Goal: Task Accomplishment & Management: Complete application form

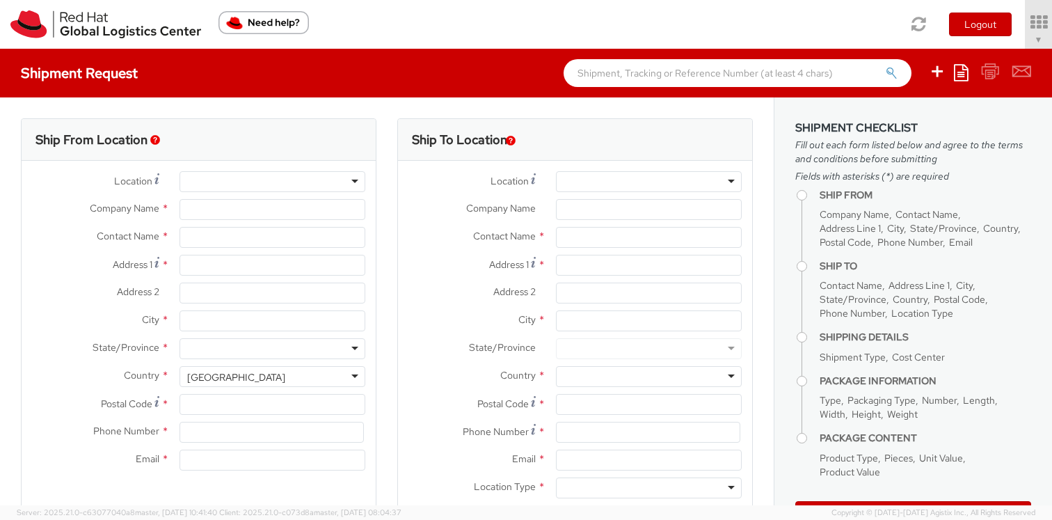
select select "809"
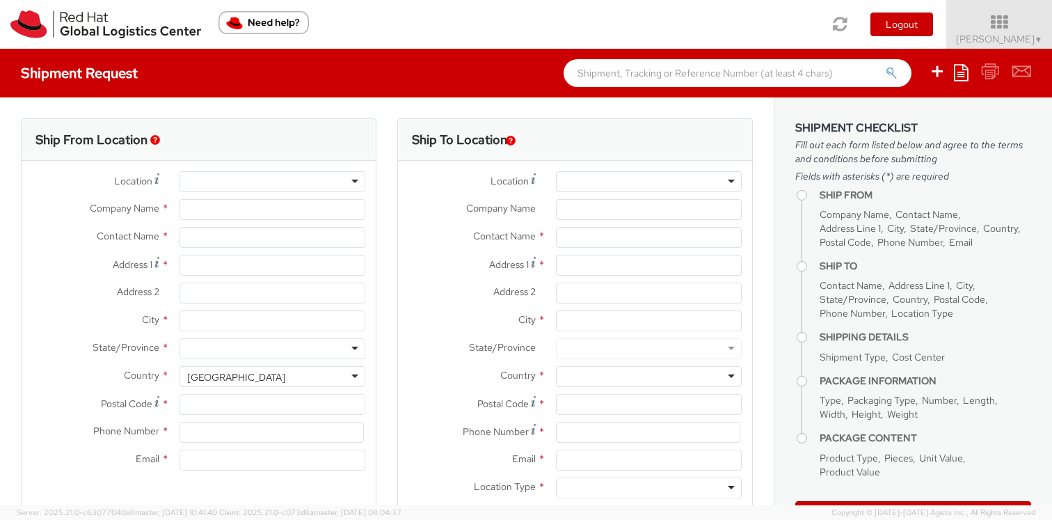
select select
type input "Red Hat, Inc."
type input "[PERSON_NAME]"
type input "[STREET_ADDRESS]"
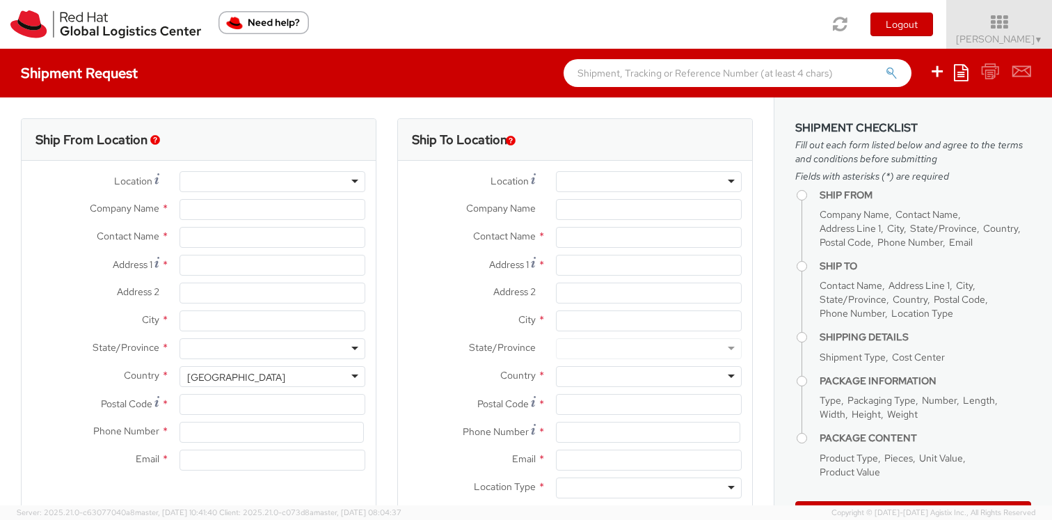
type input "RALEIGH"
type input "27601"
type input "19197544962"
type input "[EMAIL_ADDRESS][DOMAIN_NAME]"
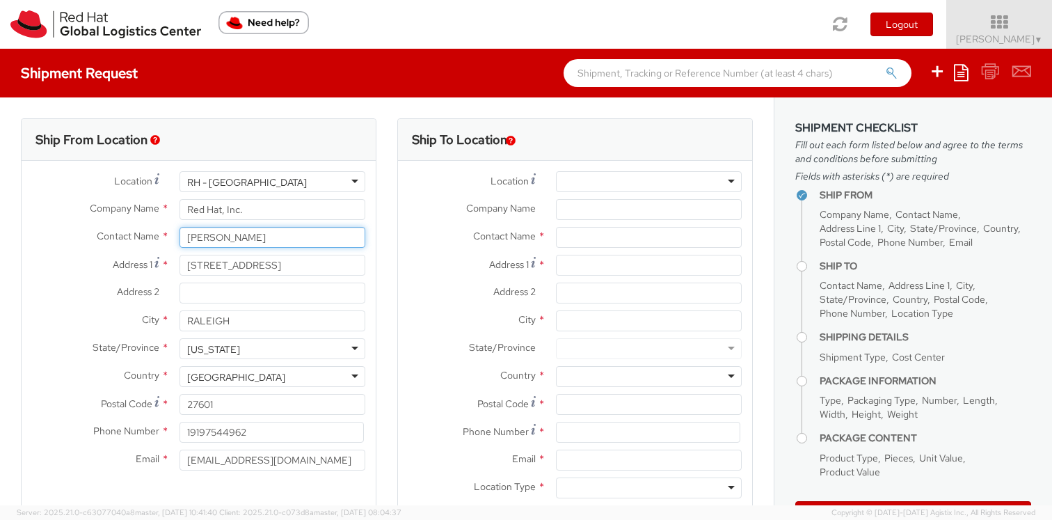
click at [205, 242] on input "[PERSON_NAME]" at bounding box center [273, 237] width 186 height 21
paste input "[PERSON_NAME]"
type input "[PERSON_NAME]"
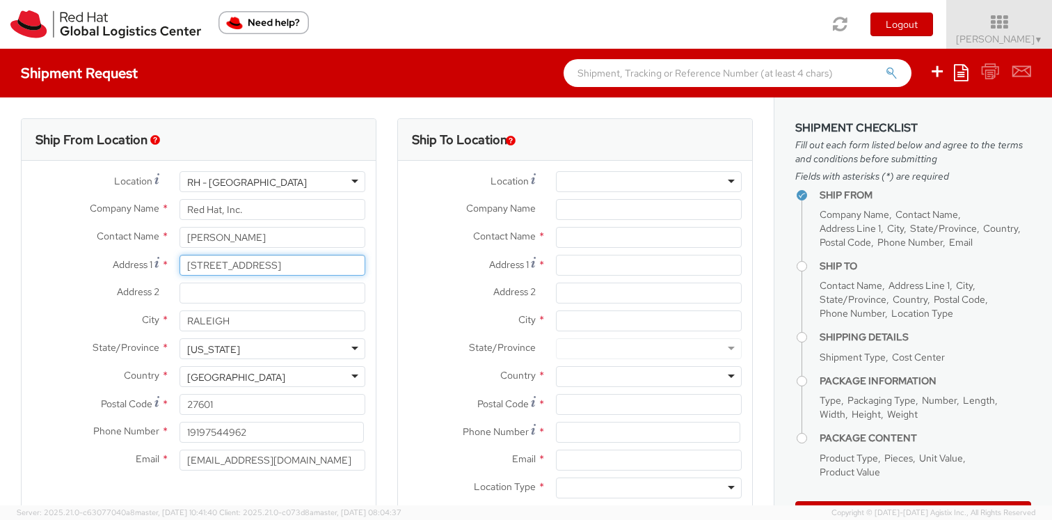
click at [218, 271] on input "[STREET_ADDRESS]" at bounding box center [273, 265] width 186 height 21
paste input "[STREET_ADDRESS]"
type input "[STREET_ADDRESS]"
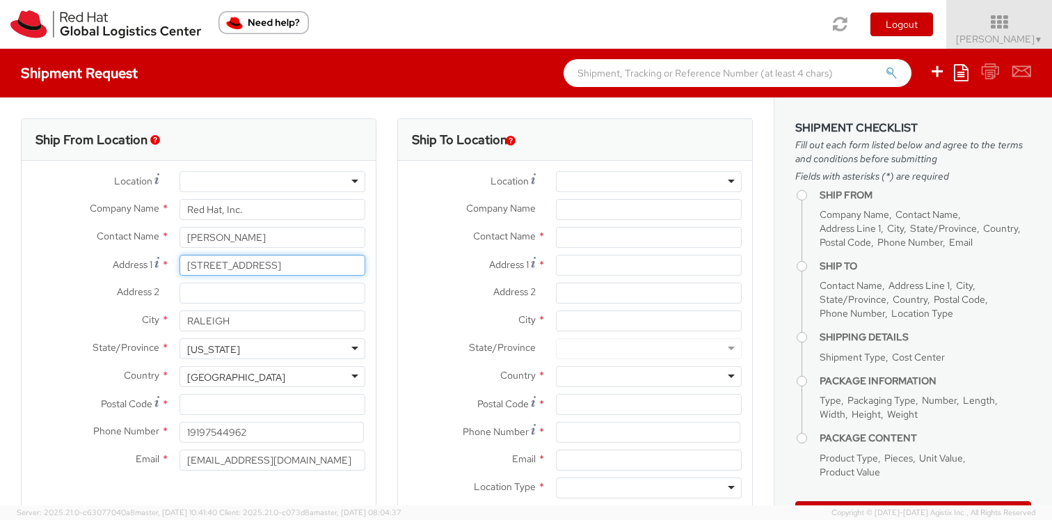
type input "[STREET_ADDRESS]"
click at [212, 295] on input "Address 2 *" at bounding box center [273, 293] width 186 height 21
paste input "Apt 4"
type input "Apt 4"
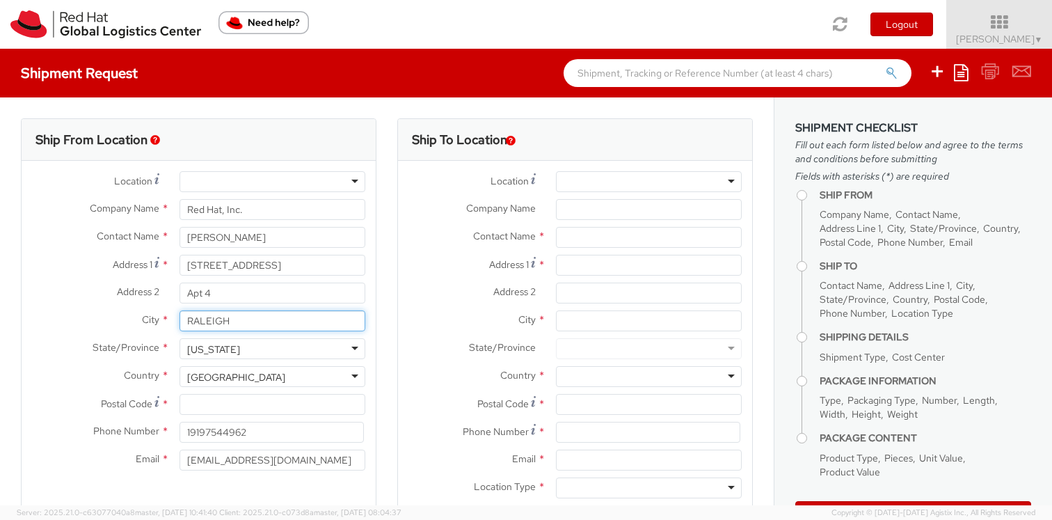
click at [196, 318] on input "RALEIGH" at bounding box center [273, 320] width 186 height 21
click at [196, 317] on input "RALEIGH" at bounding box center [273, 320] width 186 height 21
paste input "MARLBOROU"
type input "MARLBOROUGH"
click at [295, 353] on div "[US_STATE]" at bounding box center [273, 348] width 186 height 21
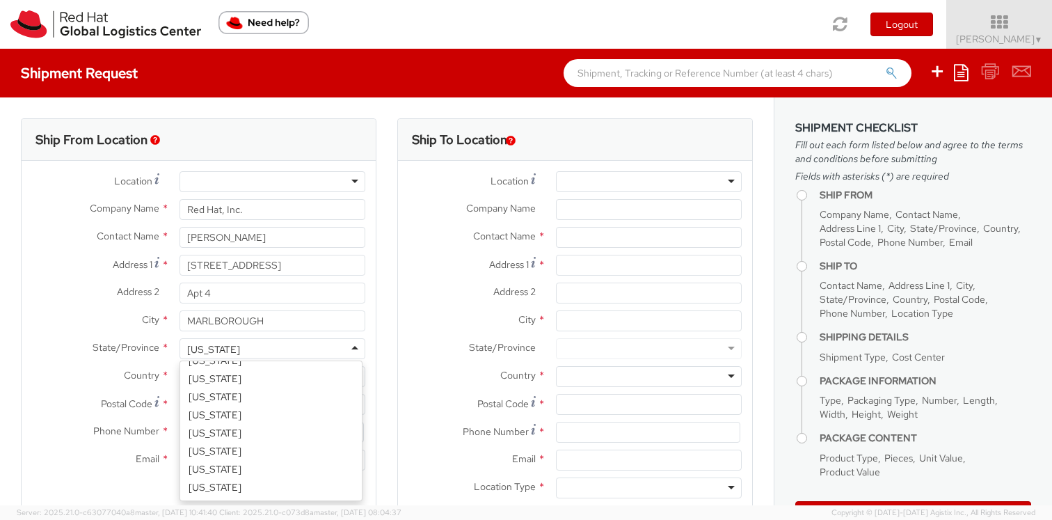
scroll to position [428, 0]
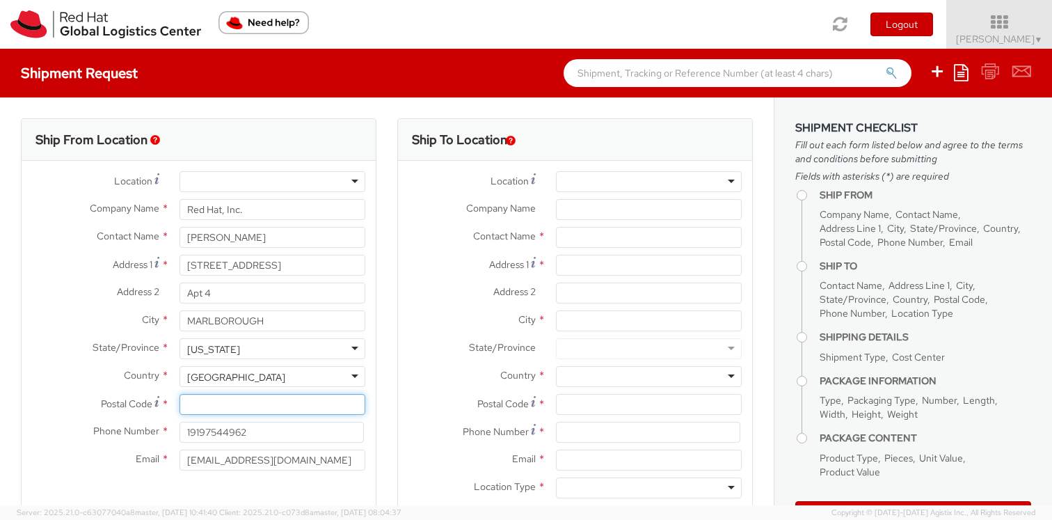
click at [201, 408] on input "Postal Code *" at bounding box center [273, 404] width 186 height 21
paste input "01752"
type input "01752"
drag, startPoint x: 266, startPoint y: 434, endPoint x: 206, endPoint y: 439, distance: 60.1
click at [206, 439] on input "19197544962" at bounding box center [272, 432] width 184 height 21
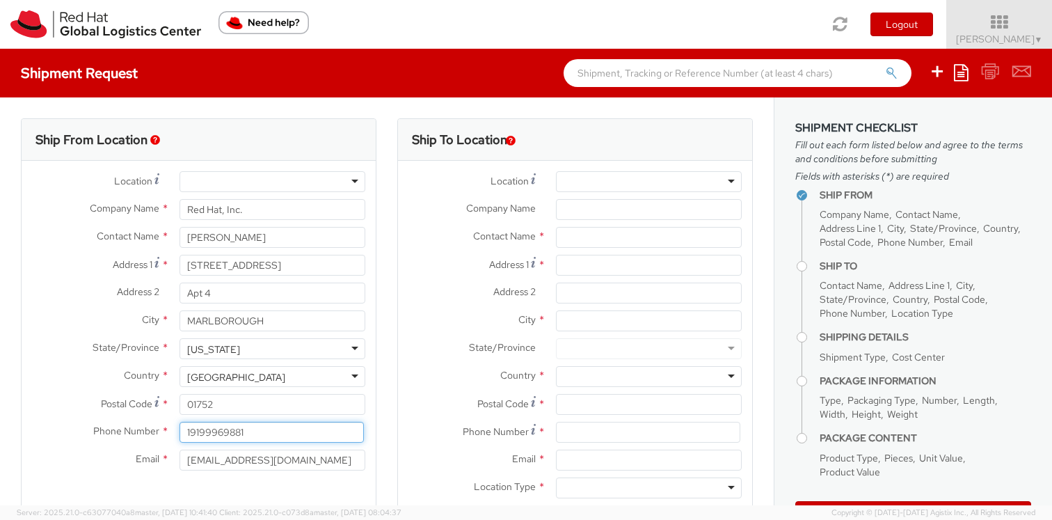
type input "19199969881"
click at [93, 459] on label "Email *" at bounding box center [96, 459] width 148 height 18
click at [180, 459] on input "[EMAIL_ADDRESS][DOMAIN_NAME]" at bounding box center [273, 460] width 186 height 21
click at [652, 177] on div at bounding box center [649, 181] width 186 height 21
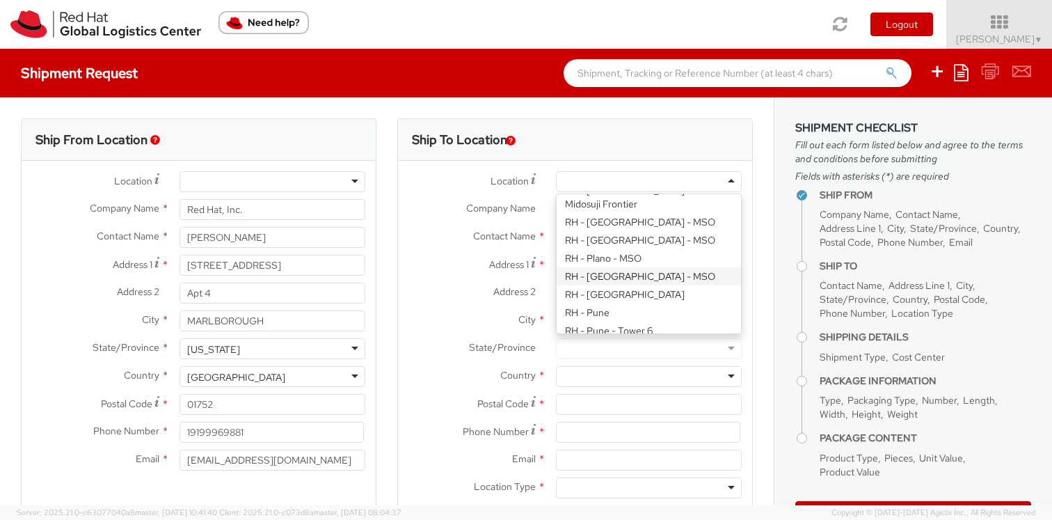
scroll to position [1831, 0]
type input "Red Hat, Inc."
type input "[STREET_ADDRESS]"
type input "RALEIGH"
type input "27601"
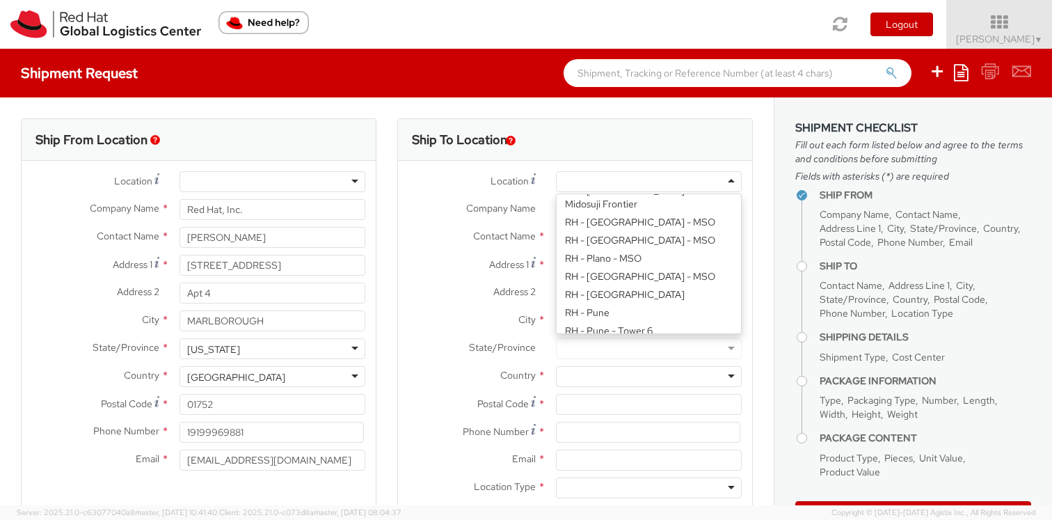
type input "[PHONE_NUMBER]"
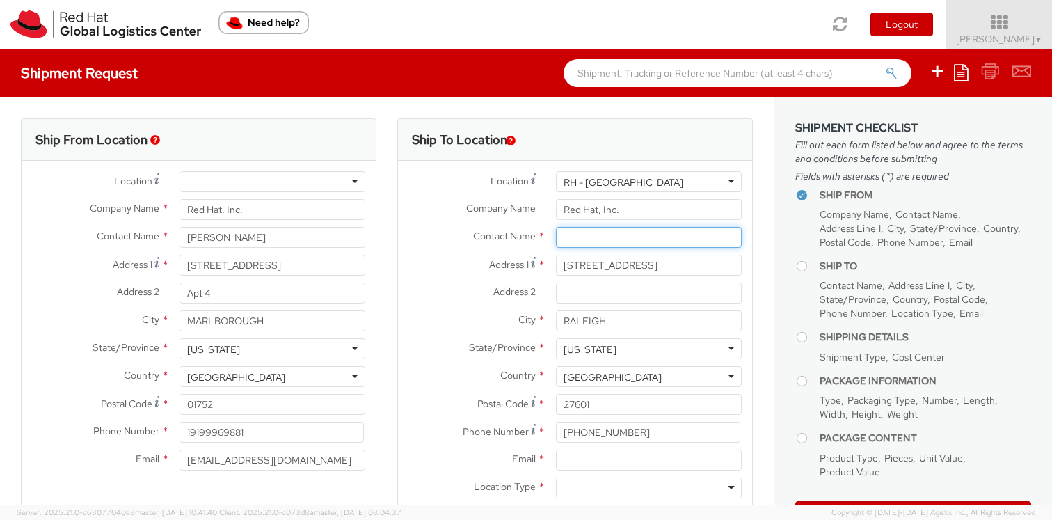
click at [578, 235] on input "text" at bounding box center [649, 237] width 186 height 21
paste input "ATTN: Red Hat IT - Endpoint Systems"
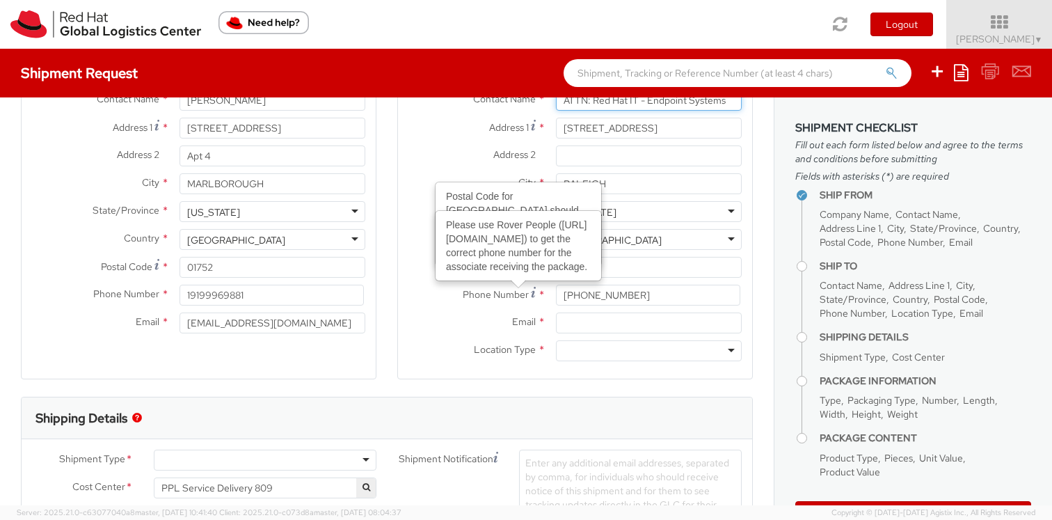
scroll to position [141, 0]
type input "ATTN: Red Hat IT - Endpoint Systems"
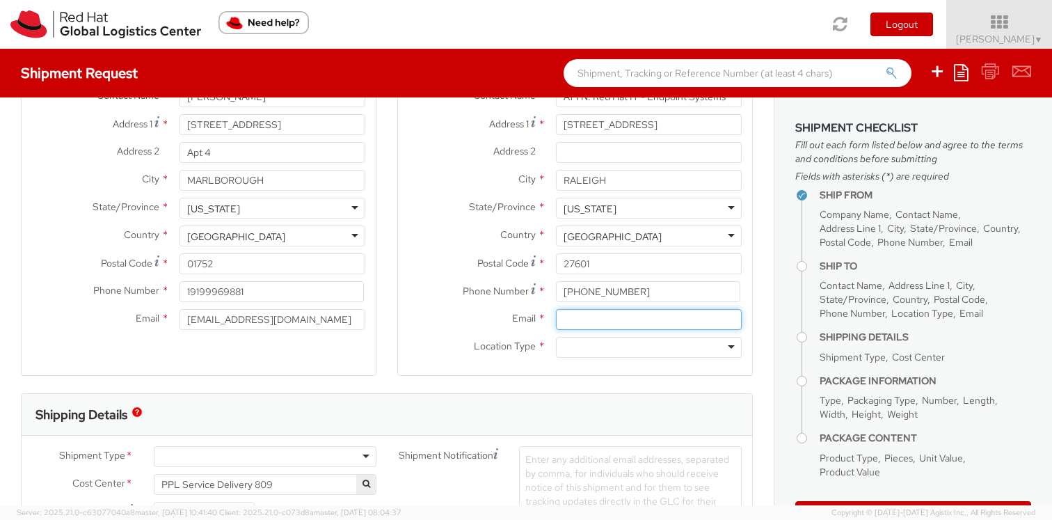
click at [564, 321] on input "Email *" at bounding box center [649, 319] width 186 height 21
type input "[EMAIL_ADDRESS][DOMAIN_NAME]"
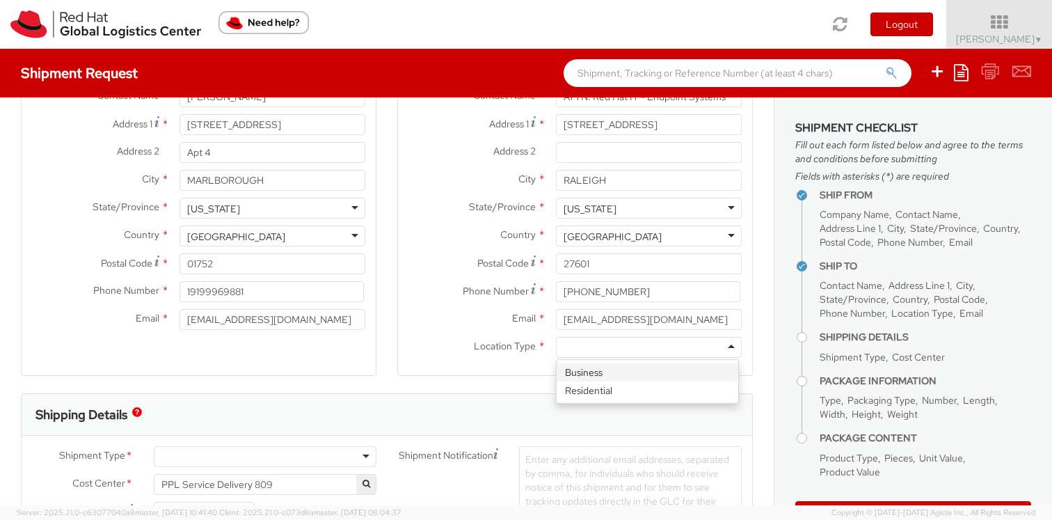
click at [567, 347] on div at bounding box center [649, 347] width 186 height 21
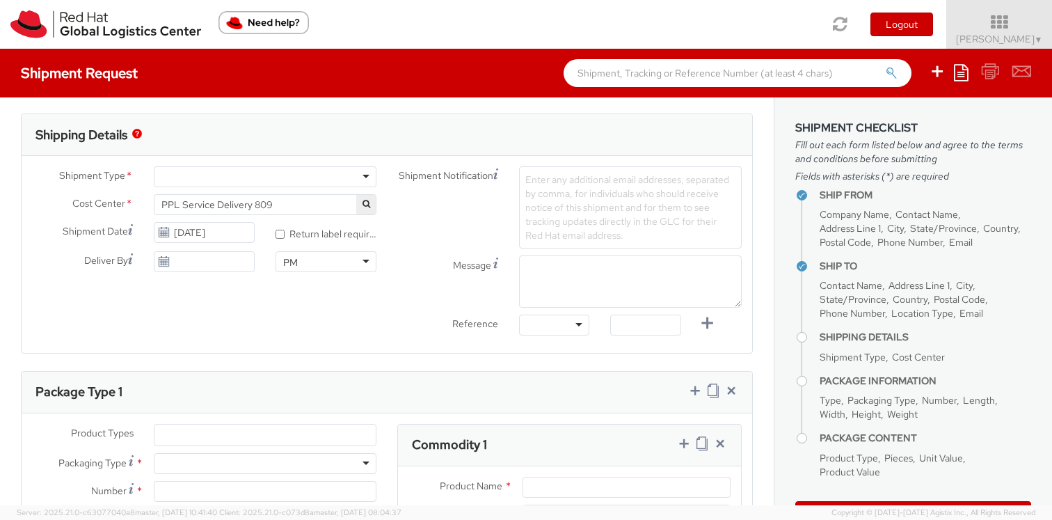
scroll to position [420, 0]
click at [242, 178] on div at bounding box center [265, 176] width 223 height 21
click at [257, 205] on span "PPL Service Delivery 809" at bounding box center [264, 204] width 207 height 13
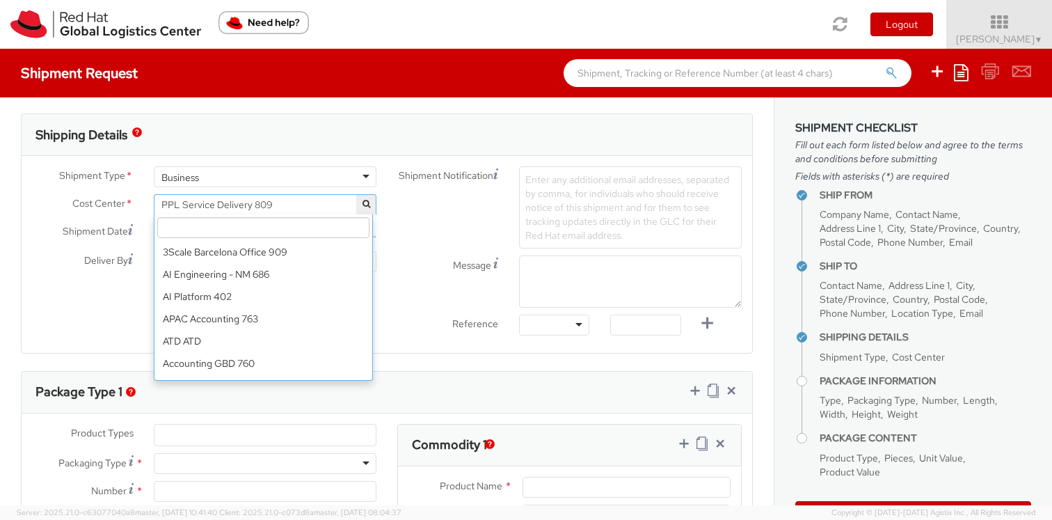
click at [222, 231] on input "search" at bounding box center [263, 227] width 212 height 21
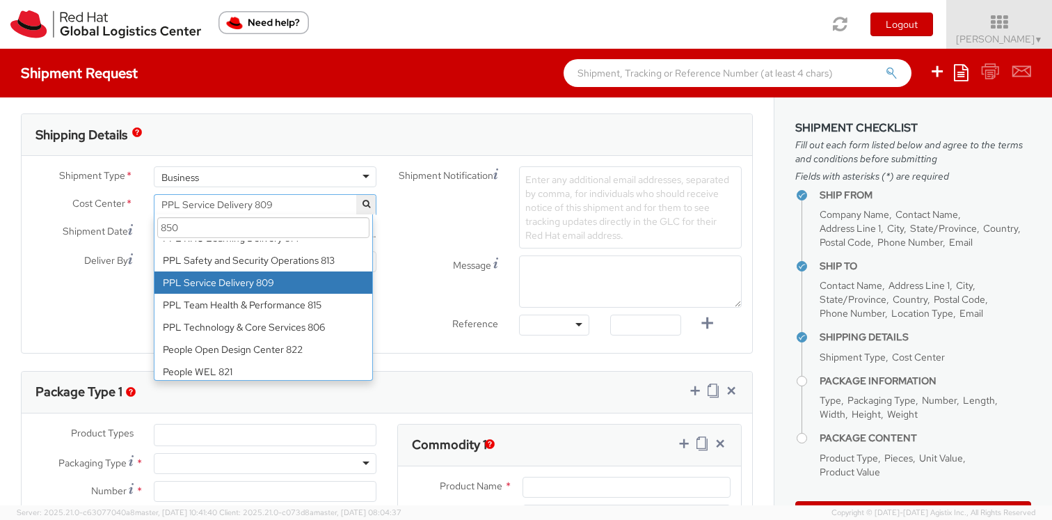
scroll to position [0, 0]
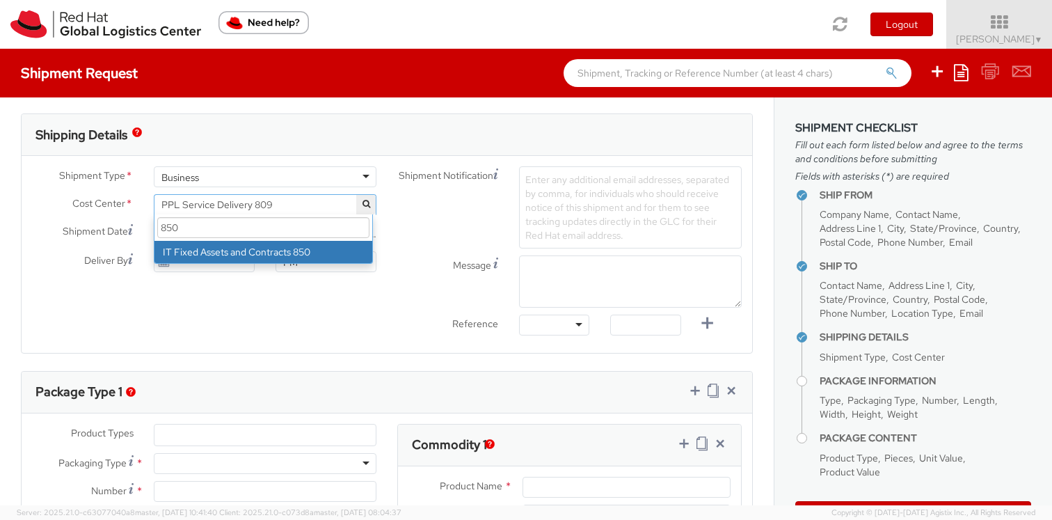
type input "850"
select select "850"
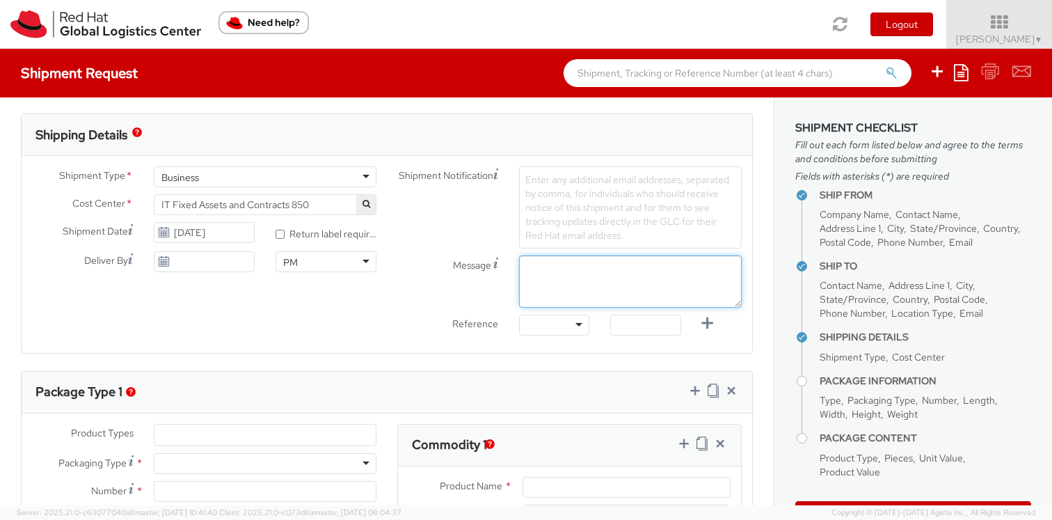
click at [551, 273] on textarea "Message" at bounding box center [630, 281] width 223 height 52
paste textarea "Requesting QR Code for Former Associate [Name] to return laptop. Please send th…"
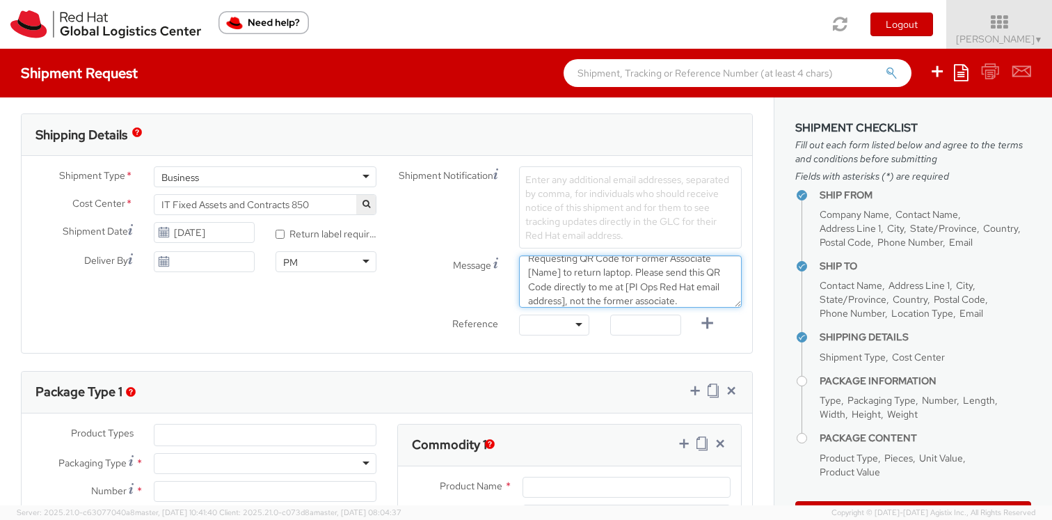
drag, startPoint x: 555, startPoint y: 274, endPoint x: 522, endPoint y: 271, distance: 32.9
click at [522, 271] on textarea "Requesting QR Code for Former Associate [Name] to return laptop. Please send th…" at bounding box center [630, 281] width 223 height 52
paste textarea "[PERSON_NAME]"
click at [601, 300] on textarea "Requesting QR Code for Former Associate [PERSON_NAME] to return laptop. Please …" at bounding box center [630, 281] width 223 height 52
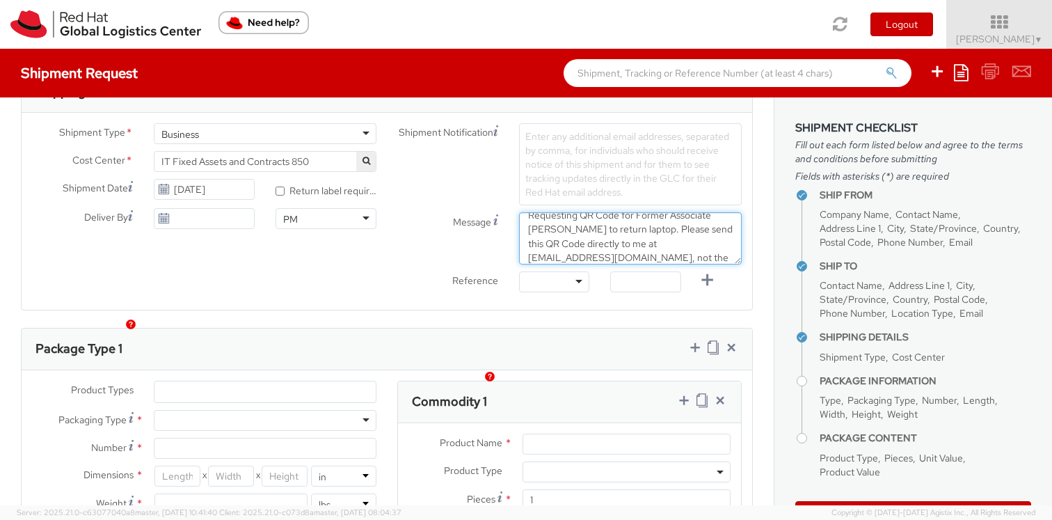
scroll to position [546, 0]
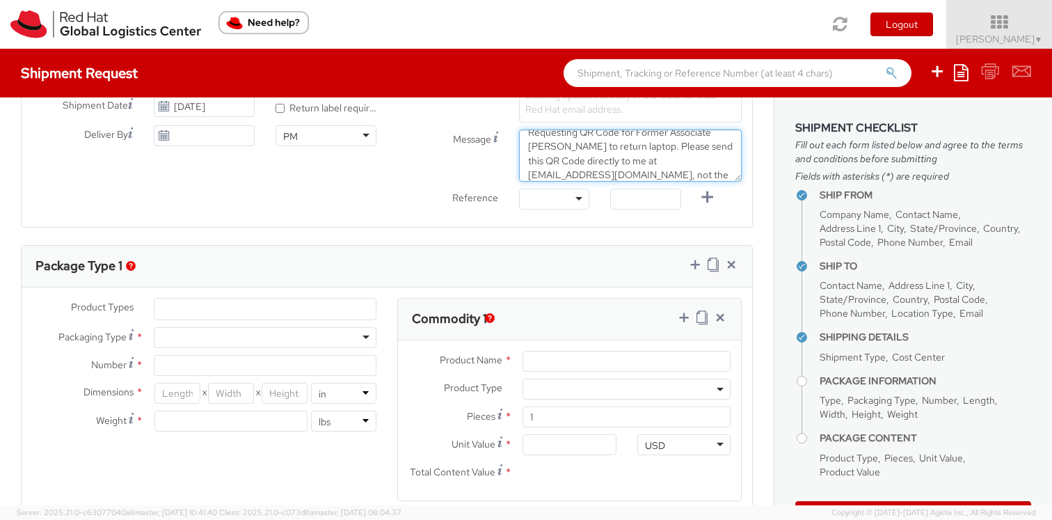
type textarea "Requesting QR Code for Former Associate [PERSON_NAME] to return laptop. Please …"
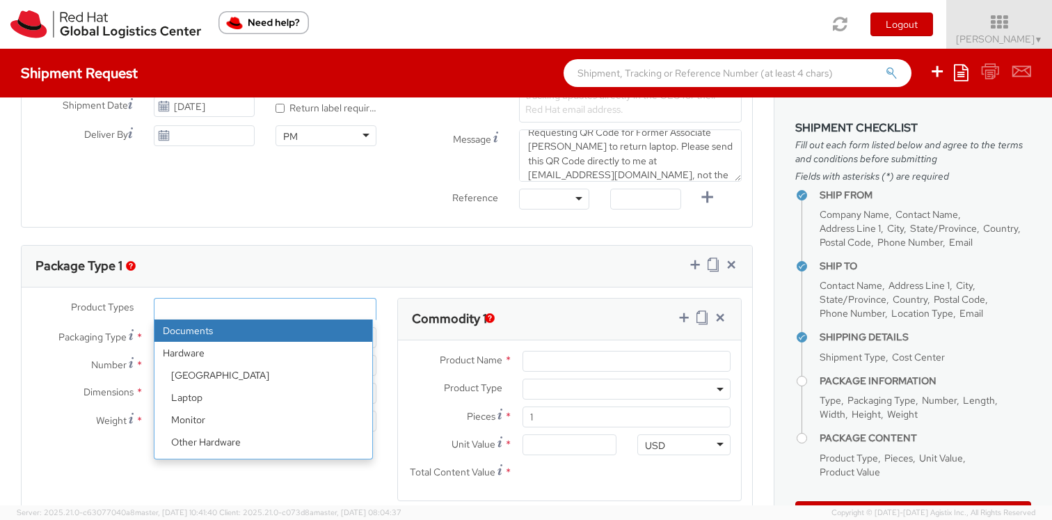
click at [322, 307] on ul at bounding box center [265, 309] width 221 height 21
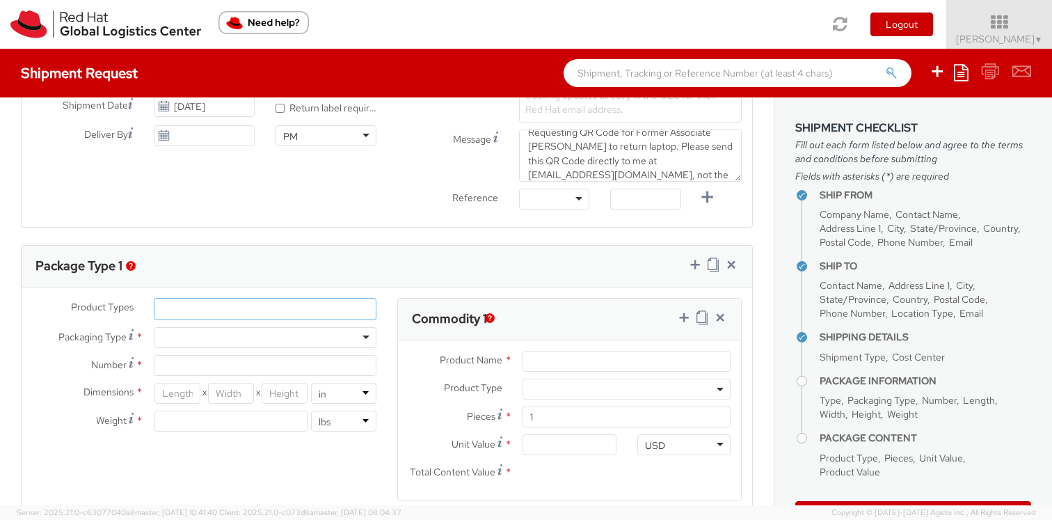
click at [301, 308] on ul at bounding box center [265, 309] width 221 height 21
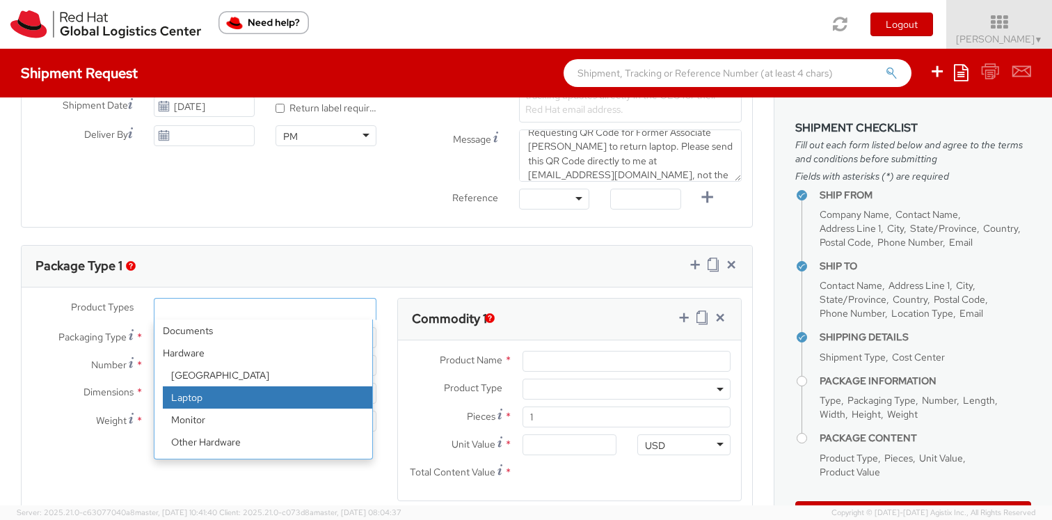
select select "LAPTOP"
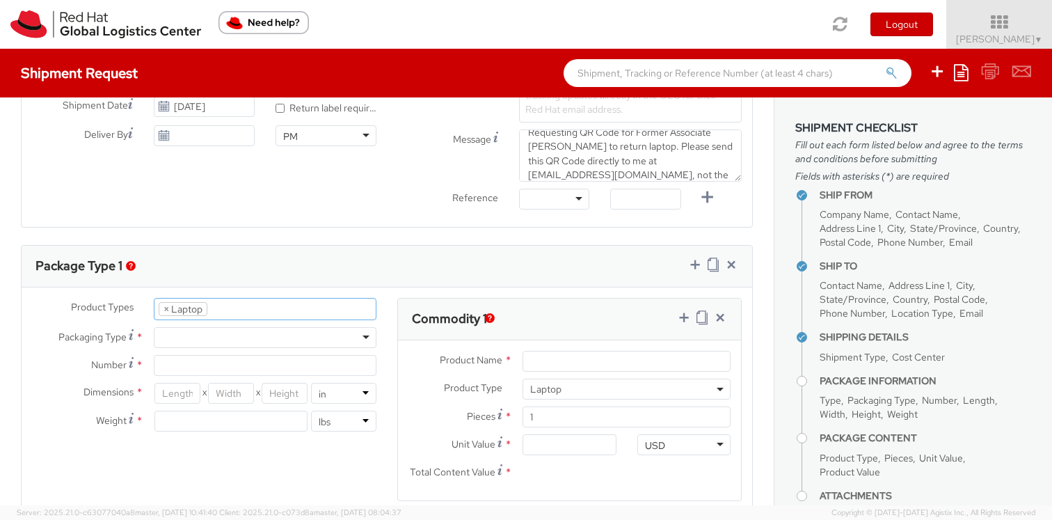
click at [232, 337] on div at bounding box center [265, 337] width 223 height 21
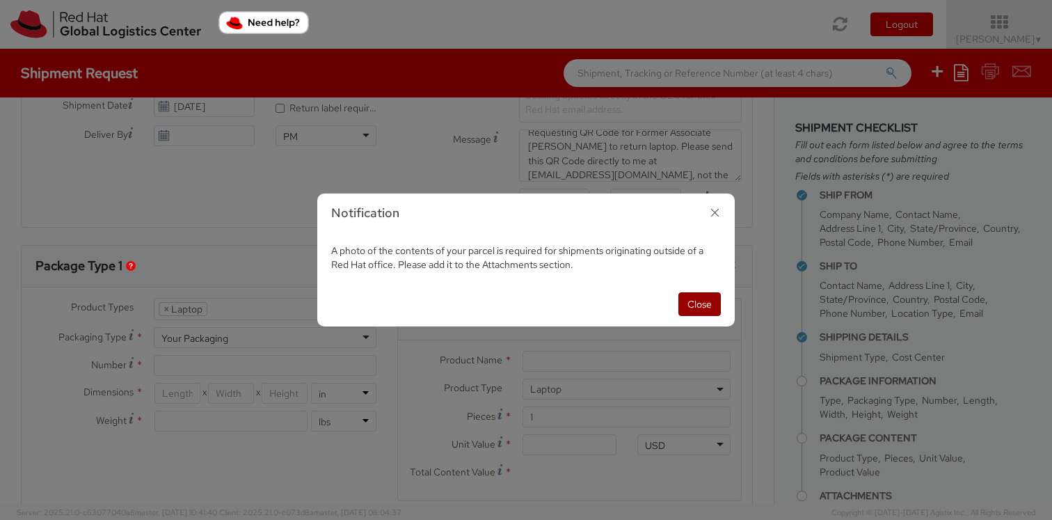
click at [700, 301] on button "Close" at bounding box center [700, 304] width 42 height 24
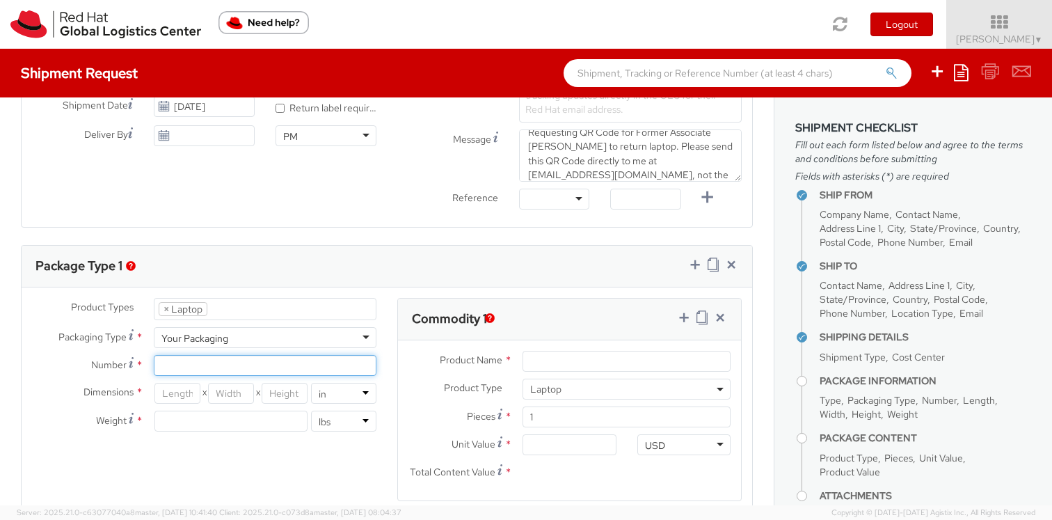
click at [199, 357] on input "Number *" at bounding box center [265, 365] width 223 height 21
type input "1"
click at [171, 400] on input "number" at bounding box center [178, 393] width 46 height 21
type input "18"
type input "12"
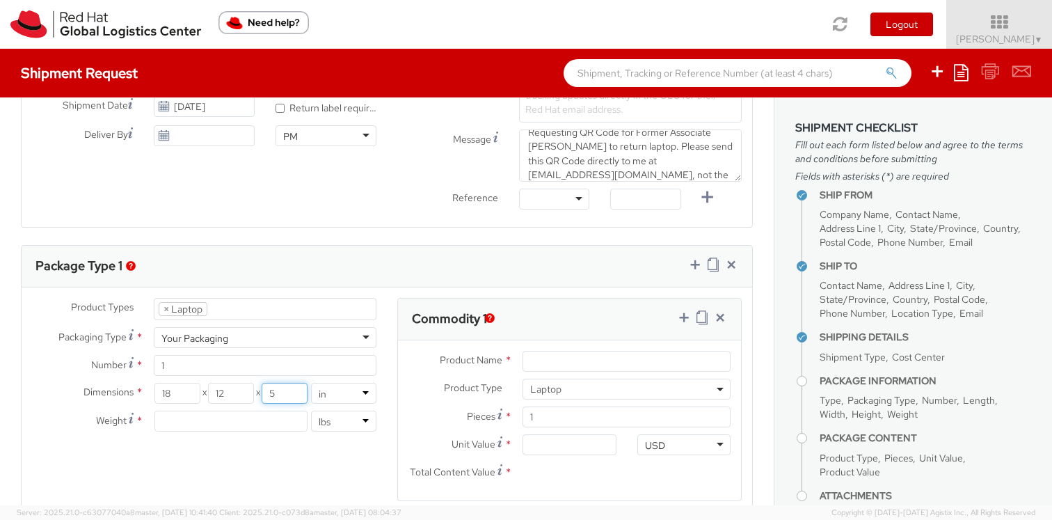
type input "5"
click at [173, 424] on input "number" at bounding box center [231, 421] width 153 height 21
type input "8"
click at [571, 360] on input "Product Name *" at bounding box center [627, 361] width 208 height 21
type input "Laptop"
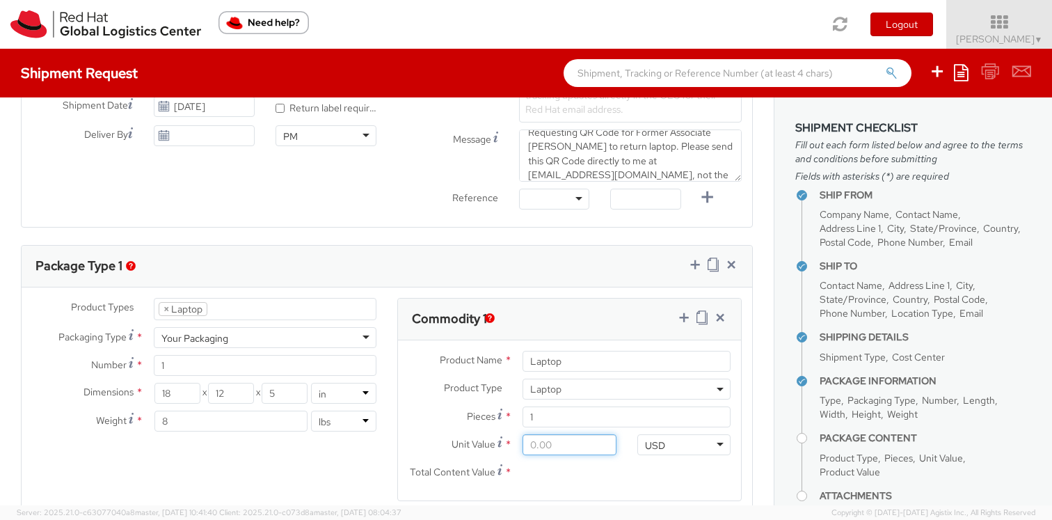
click at [528, 444] on input "Unit Value *" at bounding box center [569, 444] width 93 height 21
type input "7.00"
type input "70.00"
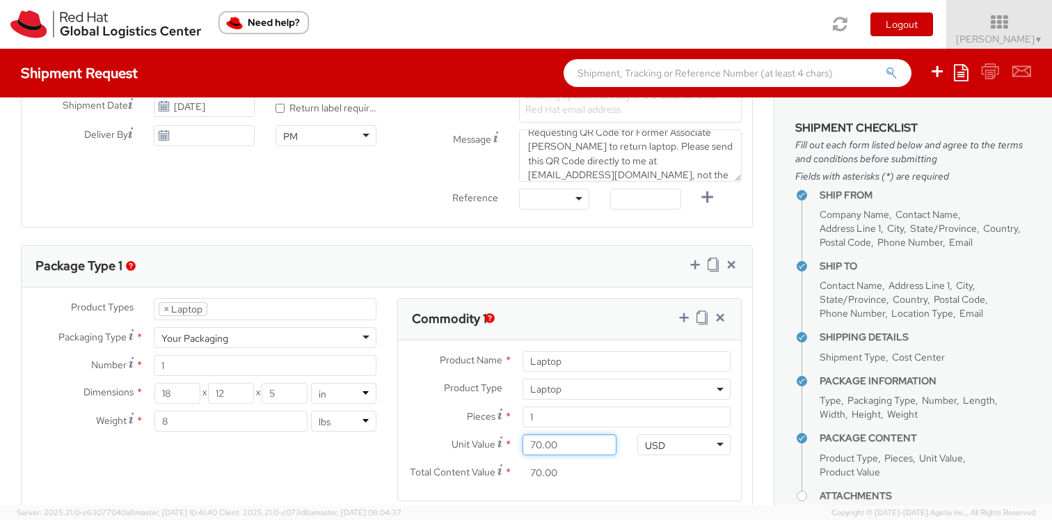
type input "700.00"
click at [354, 478] on div "Product Types * Documents Docking Station Laptop Monitor Other Hardware Server …" at bounding box center [387, 408] width 731 height 221
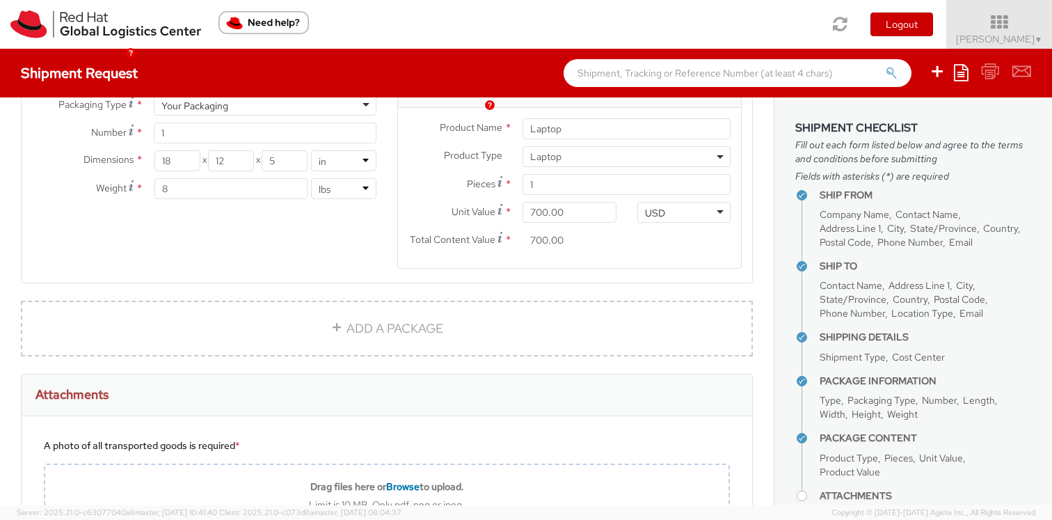
scroll to position [867, 0]
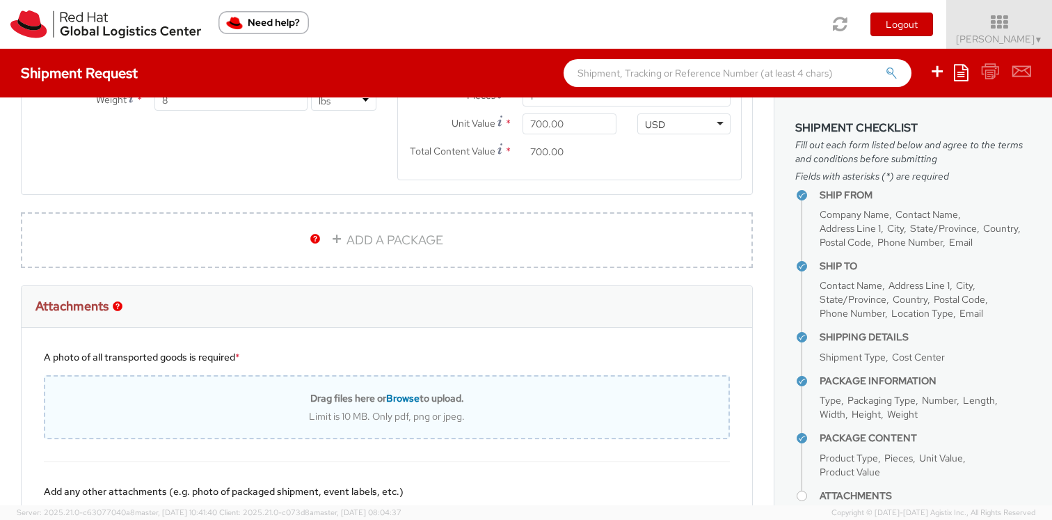
click at [379, 405] on div "Drag files here or Browse to upload. Limit is 10 MB. Only pdf, png or jpeg." at bounding box center [387, 407] width 684 height 31
type input "C:\fakepath\Blank Image.png"
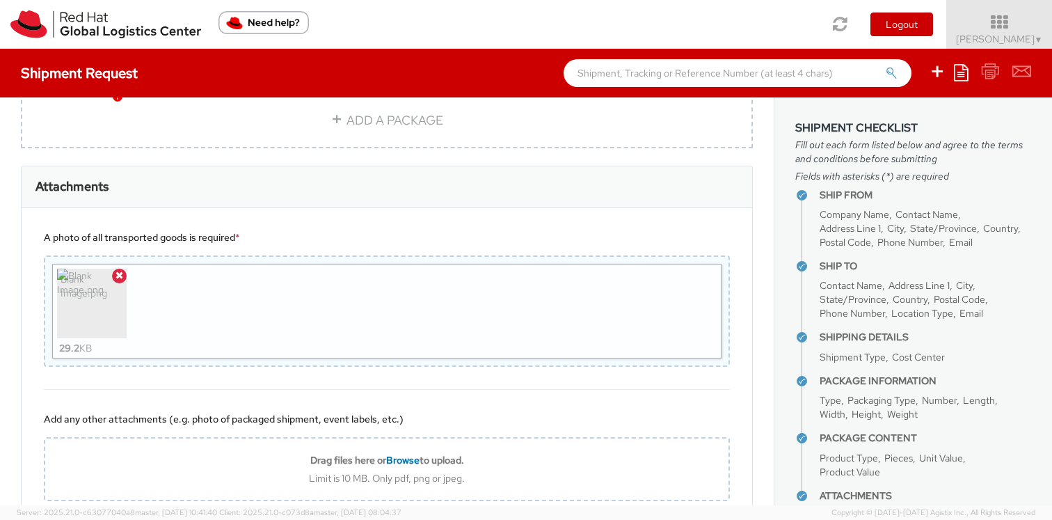
scroll to position [1079, 0]
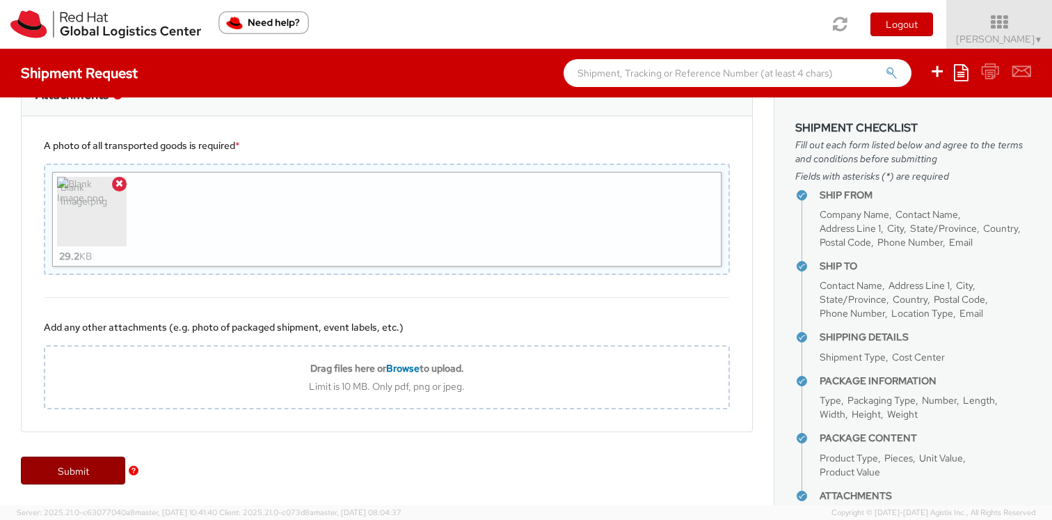
click at [102, 475] on link "Submit" at bounding box center [73, 471] width 104 height 28
